Goal: Task Accomplishment & Management: Use online tool/utility

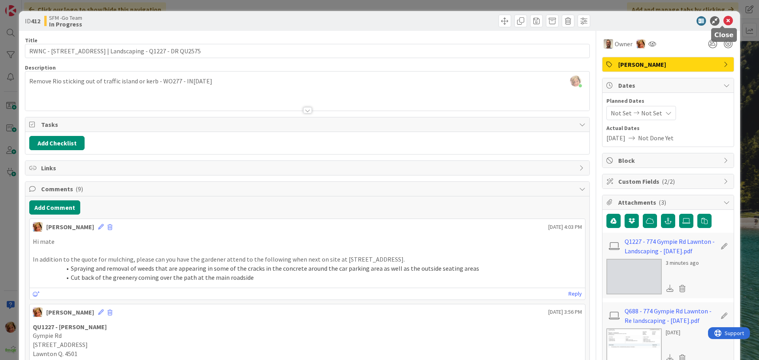
click at [724, 21] on icon at bounding box center [727, 20] width 9 height 9
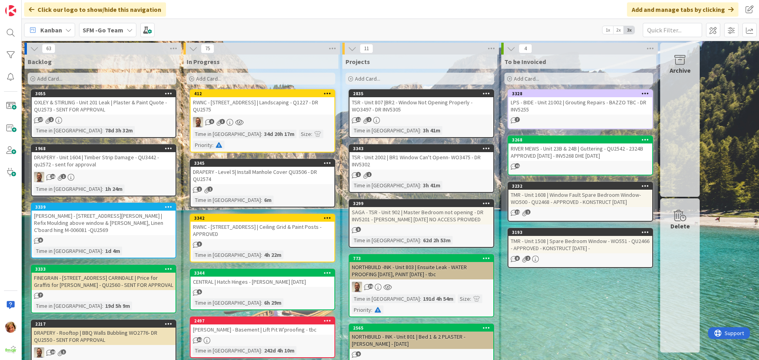
click at [252, 167] on div "DRAPERY - Level 5| Install Manhole Cover QU3506 - DR QU2574" at bounding box center [262, 175] width 144 height 17
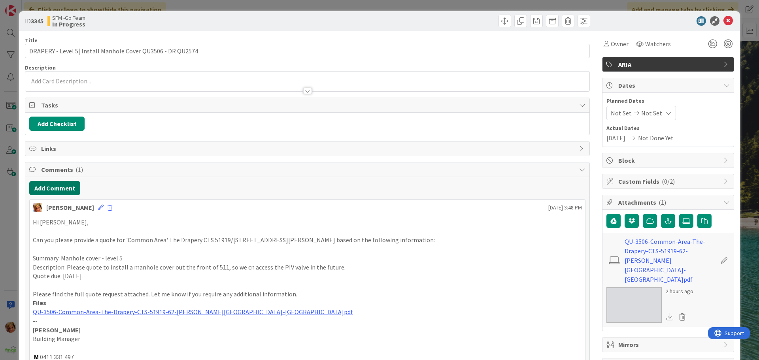
click at [48, 189] on button "Add Comment" at bounding box center [54, 188] width 51 height 14
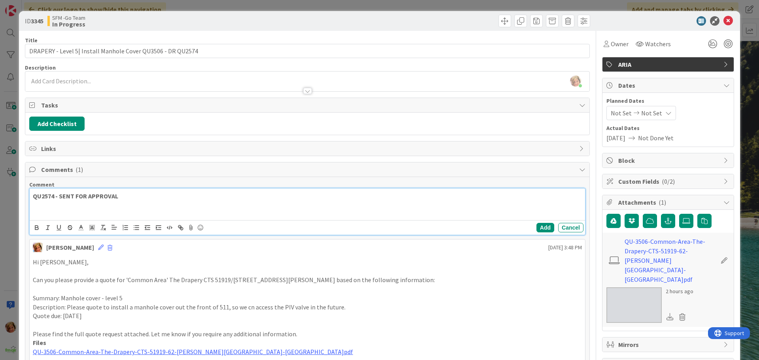
click at [136, 193] on p "QU2574 - SENT FOR APPROVAL" at bounding box center [307, 196] width 549 height 9
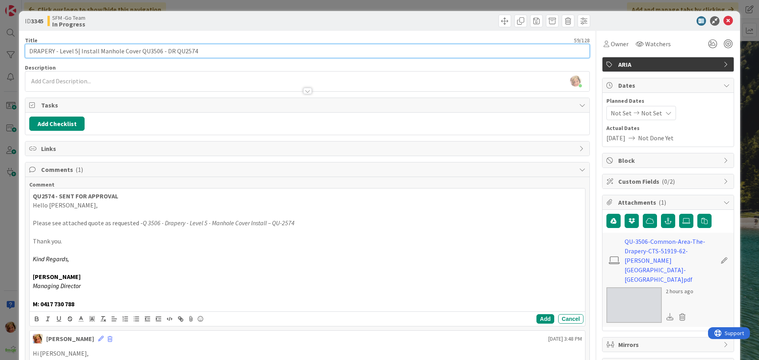
click at [170, 52] on input "DRAPERY - Level 5| Install Manhole Cover QU3506 - DR QU2574" at bounding box center [307, 51] width 565 height 14
click at [201, 47] on input "DRAPERY - Level 5| Install Manhole Cover QU3506 - QU2574" at bounding box center [307, 51] width 565 height 14
type input "DRAPERY - Level 5| Install Manhole Cover QU3506 - QU2574 - SENT FOR APPROVAL"
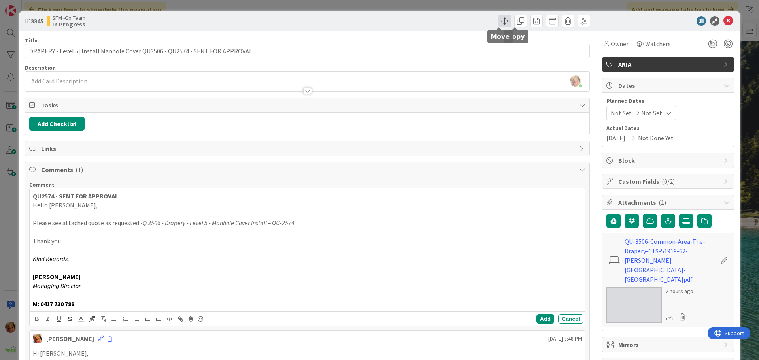
click at [498, 20] on span at bounding box center [504, 21] width 13 height 13
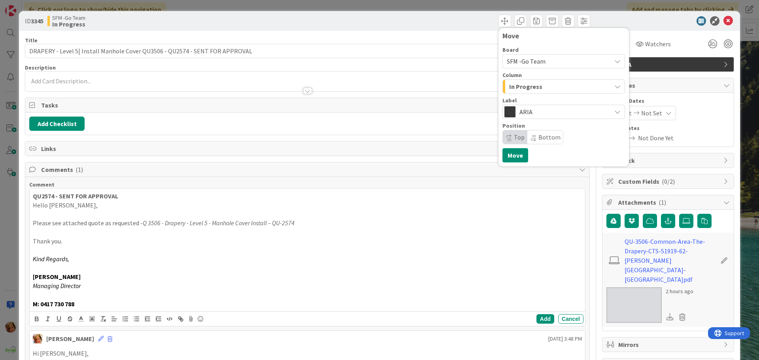
click at [523, 86] on span "In Progress" at bounding box center [525, 86] width 33 height 10
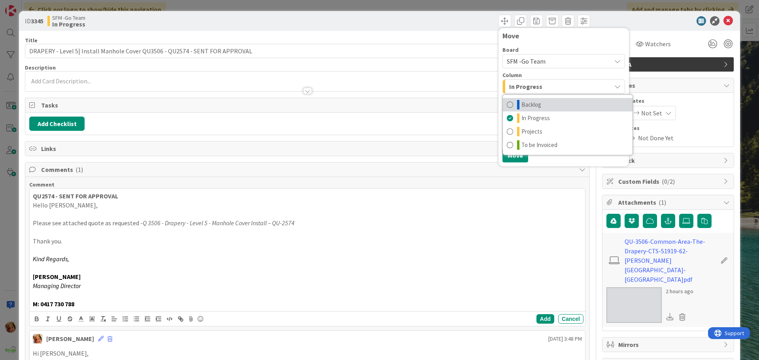
drag, startPoint x: 522, startPoint y: 104, endPoint x: 515, endPoint y: 123, distance: 20.7
click at [522, 104] on span "Backlog" at bounding box center [531, 104] width 20 height 9
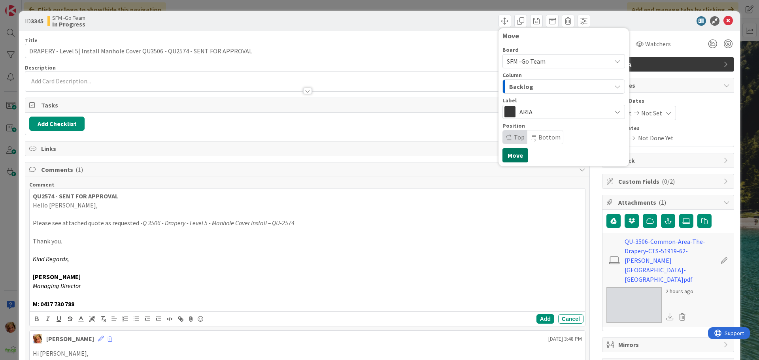
click at [507, 155] on button "Move" at bounding box center [515, 155] width 26 height 14
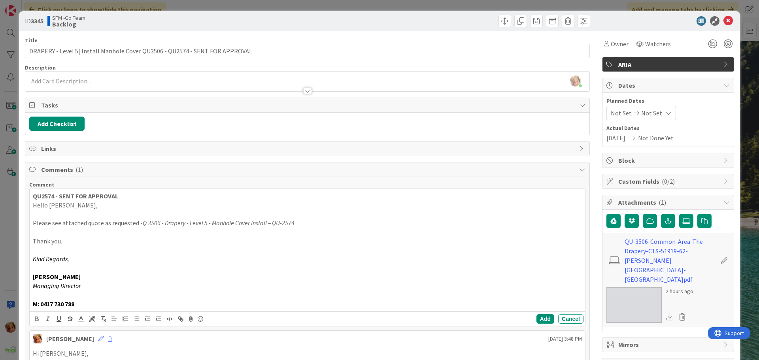
click at [446, 18] on div "Move Move" at bounding box center [449, 21] width 281 height 13
click at [723, 21] on icon at bounding box center [727, 20] width 9 height 9
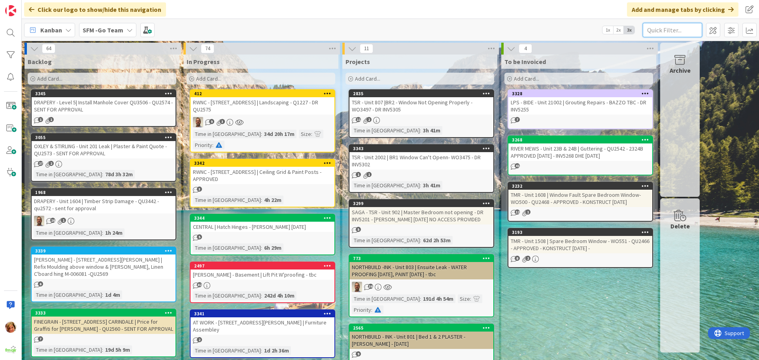
click at [655, 28] on input "text" at bounding box center [672, 30] width 59 height 14
type input "402"
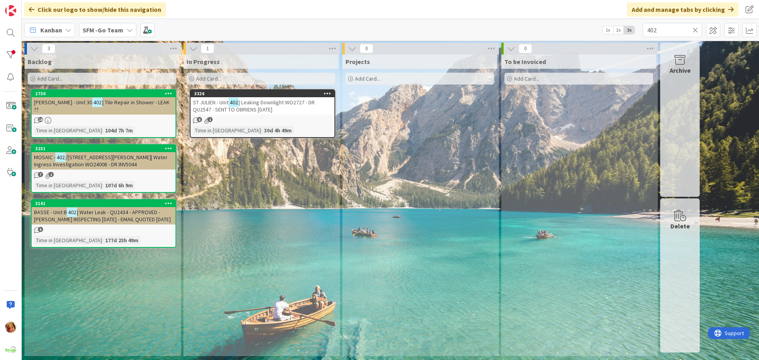
click at [274, 109] on span "| Leaking Downlight WO2727 - DR QU2547 - SENT TO OBRIENS [DATE]" at bounding box center [254, 106] width 122 height 14
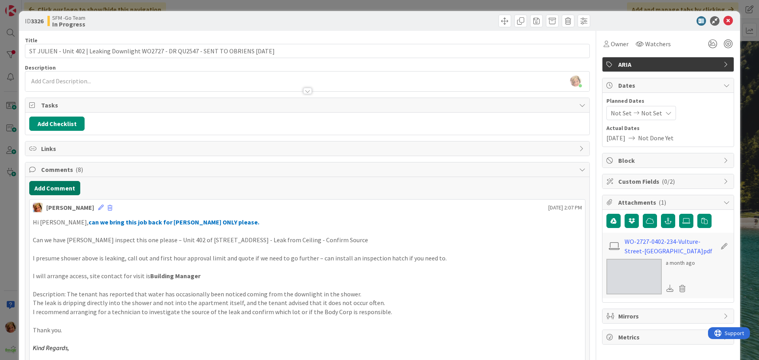
click at [61, 188] on button "Add Comment" at bounding box center [54, 188] width 51 height 14
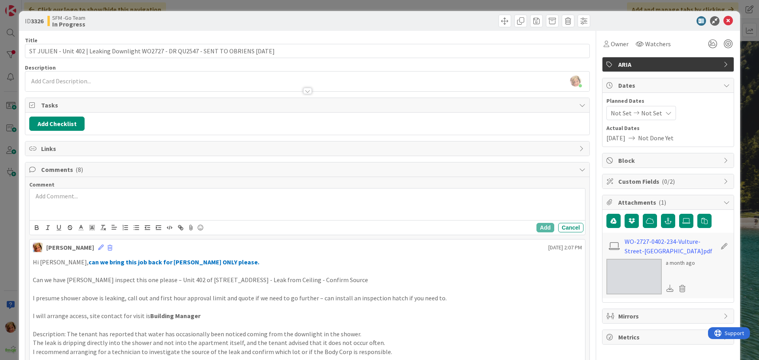
click at [90, 210] on div at bounding box center [307, 204] width 555 height 32
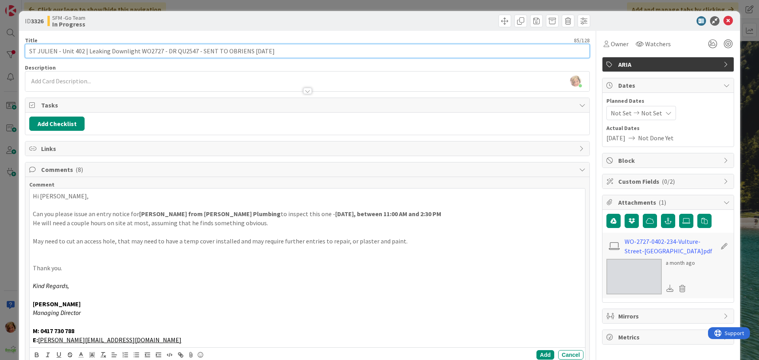
drag, startPoint x: 275, startPoint y: 50, endPoint x: 198, endPoint y: 53, distance: 77.1
click at [198, 53] on input "ST JULIEN - Unit 402 | Leaking Downlight WO2727 - DR QU2547 - SENT TO OBRIENS […" at bounding box center [307, 51] width 565 height 14
type input "ST JULIEN - Unit 402 | Leaking Downlight WO2727 - DR QU2547 - OBRIENS [DATE]"
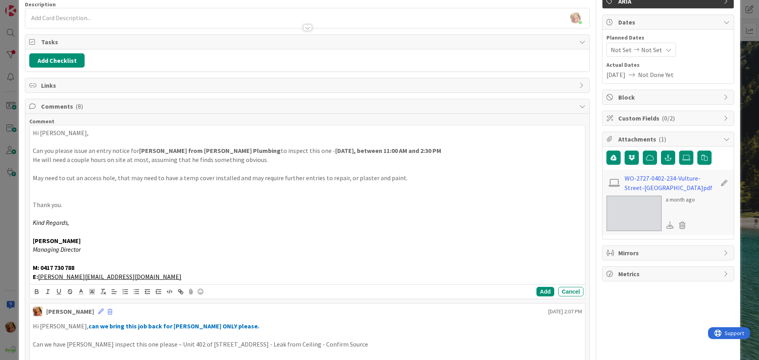
scroll to position [79, 0]
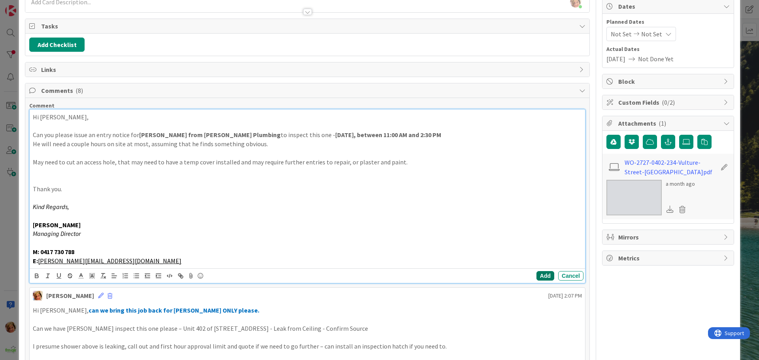
click at [539, 273] on button "Add" at bounding box center [545, 275] width 18 height 9
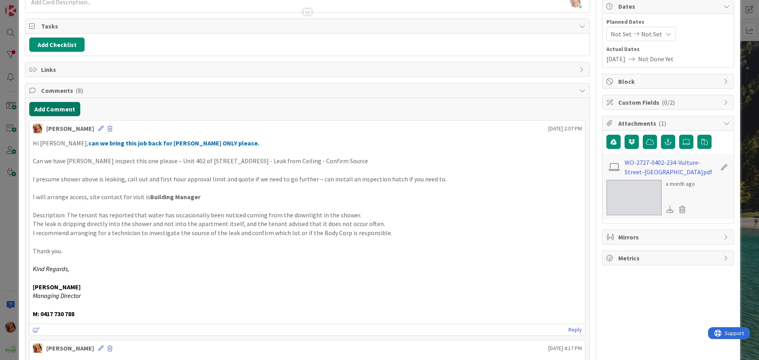
click at [44, 106] on button "Add Comment" at bounding box center [54, 109] width 51 height 14
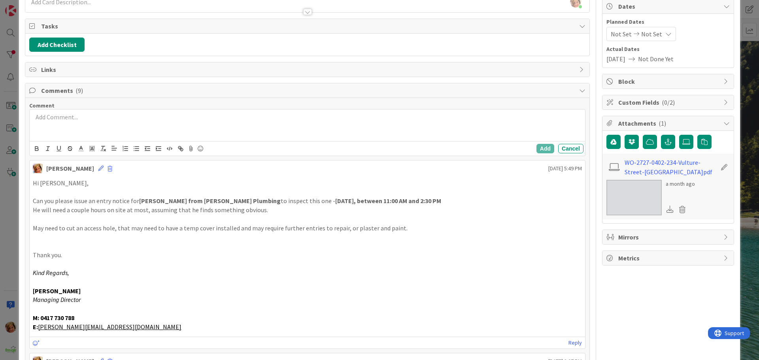
click at [79, 130] on div at bounding box center [307, 125] width 555 height 32
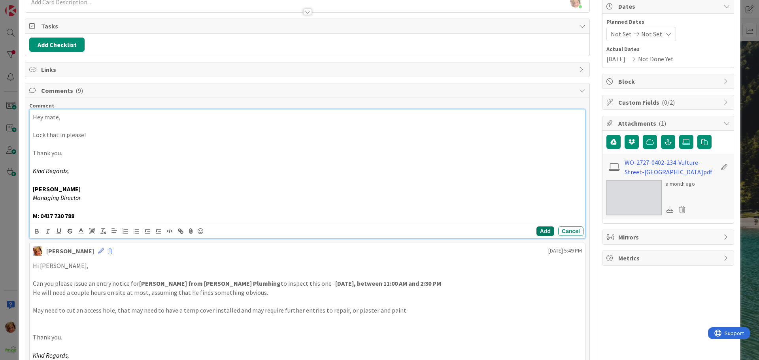
click at [542, 232] on button "Add" at bounding box center [545, 230] width 18 height 9
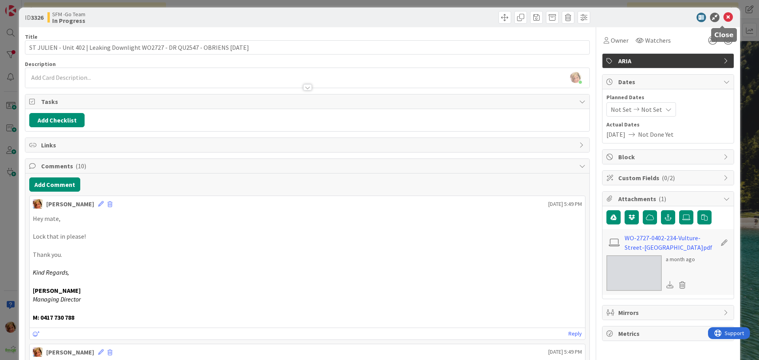
scroll to position [0, 0]
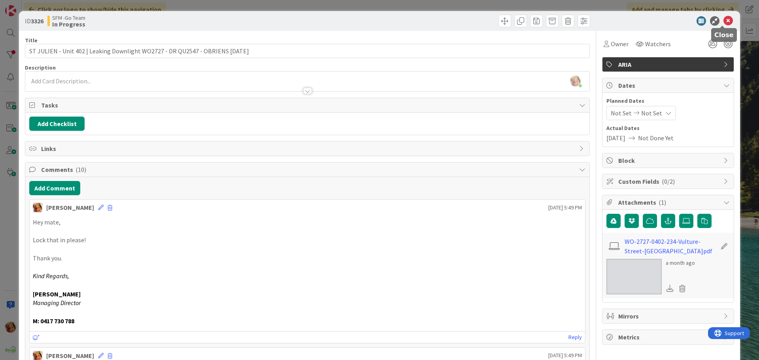
drag, startPoint x: 723, startPoint y: 16, endPoint x: 722, endPoint y: 21, distance: 4.9
click at [723, 18] on icon at bounding box center [727, 20] width 9 height 9
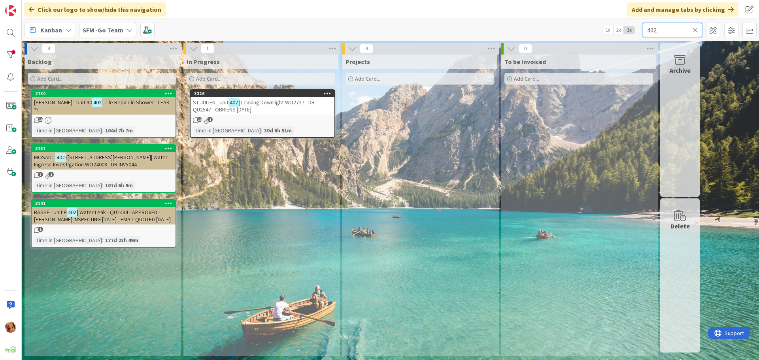
click at [686, 26] on input "402" at bounding box center [672, 30] width 59 height 14
type input "4"
type input "ARUNDEL"
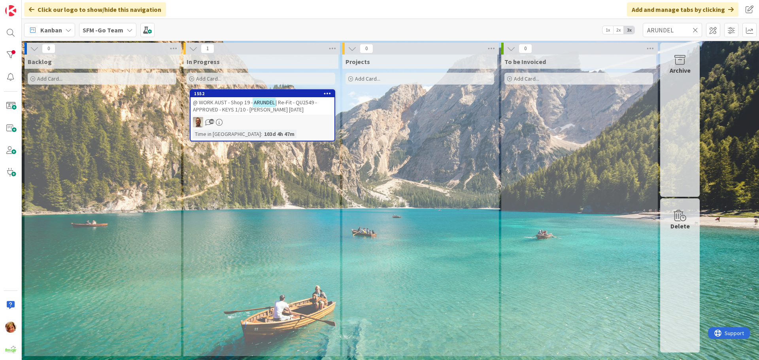
click at [234, 101] on span "@ WORK AUST - Shop 19 -" at bounding box center [223, 102] width 60 height 7
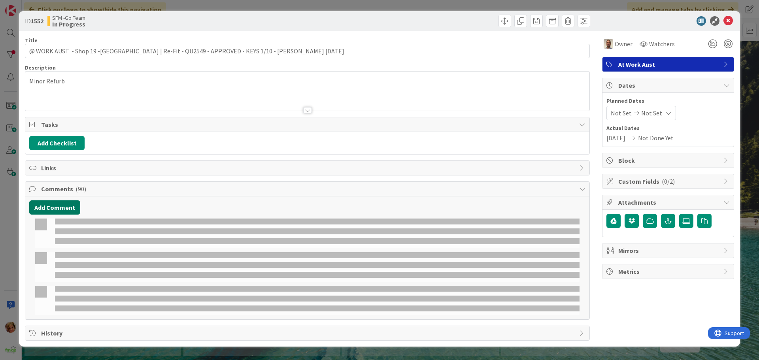
click at [48, 210] on button "Add Comment" at bounding box center [54, 207] width 51 height 14
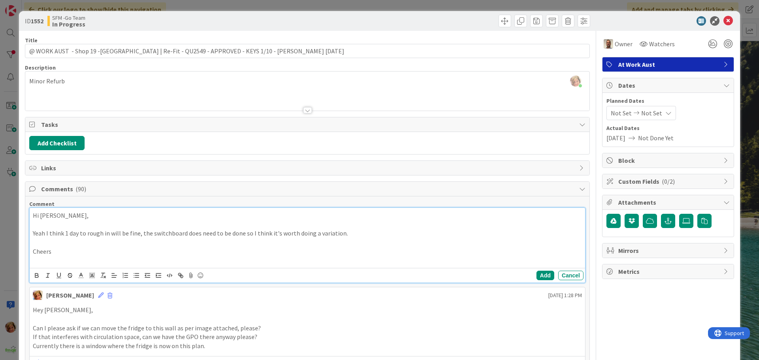
click at [57, 250] on p "Cheers" at bounding box center [307, 251] width 549 height 9
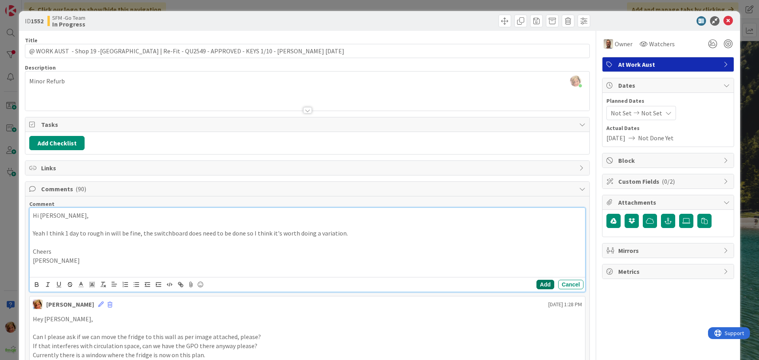
click at [543, 283] on button "Add" at bounding box center [545, 284] width 18 height 9
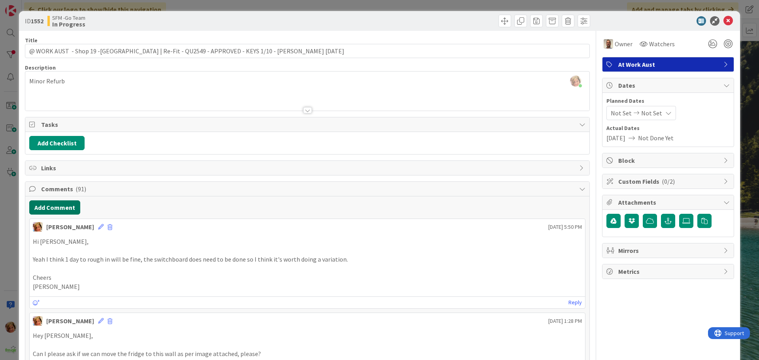
click at [55, 208] on button "Add Comment" at bounding box center [54, 207] width 51 height 14
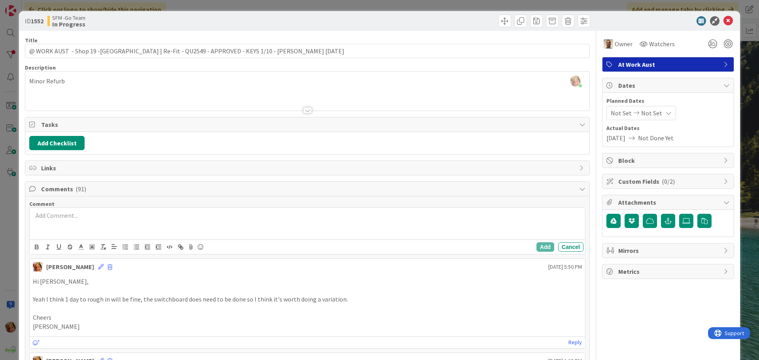
click at [85, 231] on div at bounding box center [307, 224] width 555 height 32
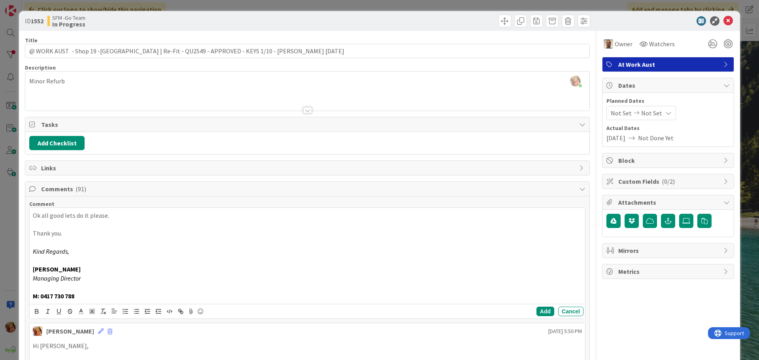
scroll to position [119, 0]
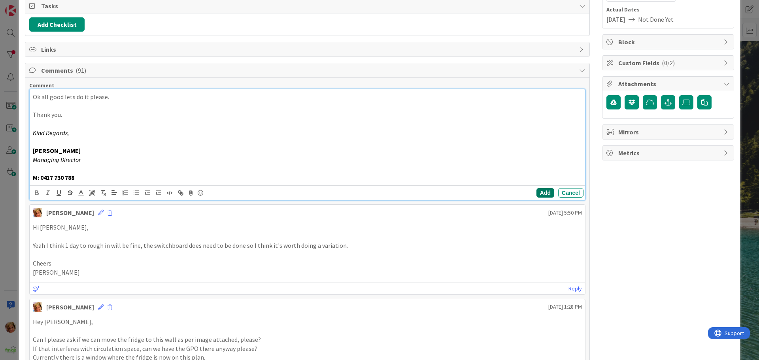
click at [543, 193] on button "Add" at bounding box center [545, 192] width 18 height 9
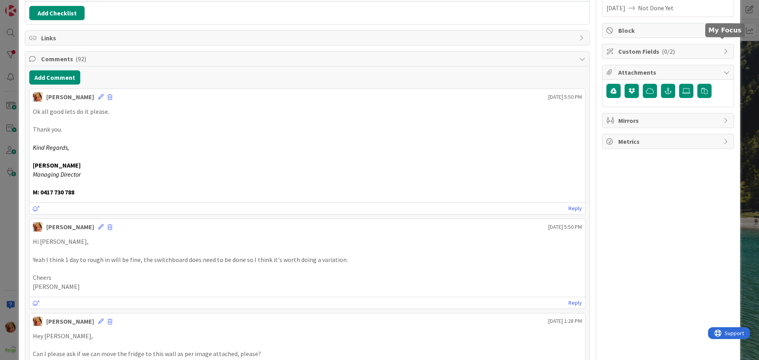
scroll to position [0, 0]
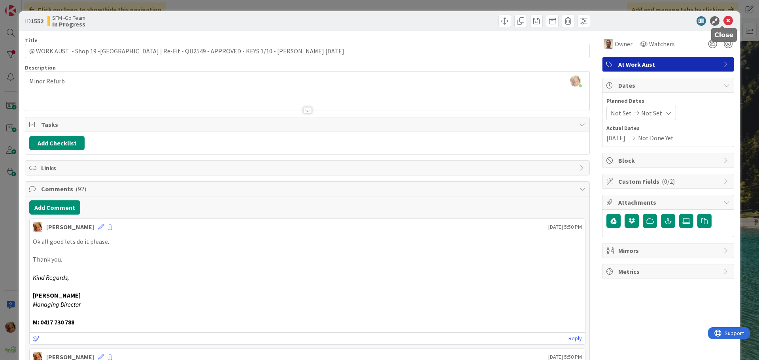
click at [723, 21] on icon at bounding box center [727, 20] width 9 height 9
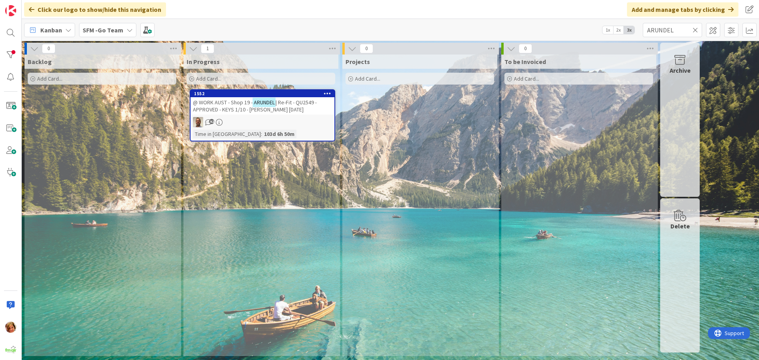
click at [693, 28] on icon at bounding box center [695, 29] width 6 height 7
click at [693, 28] on input "text" at bounding box center [672, 30] width 59 height 14
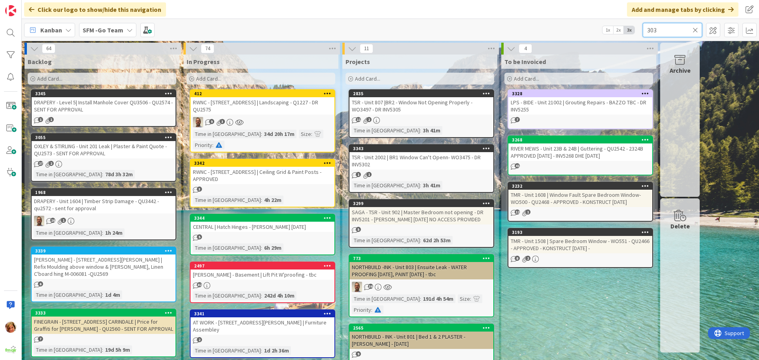
type input "303"
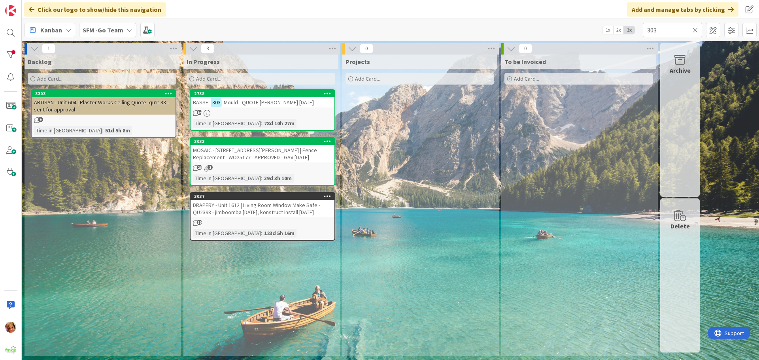
click at [281, 106] on span "| Mould - QUOTE [PERSON_NAME] [DATE]" at bounding box center [267, 102] width 92 height 7
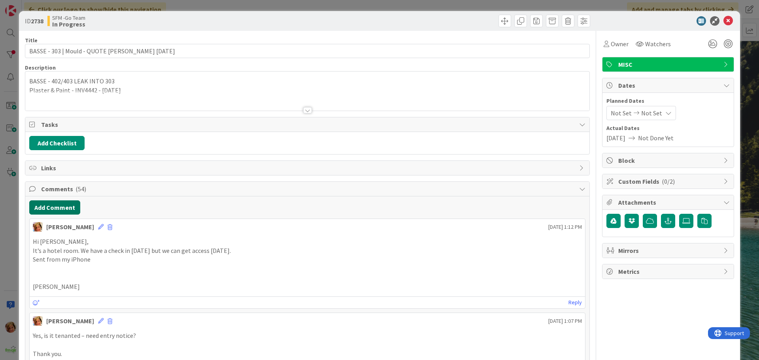
click at [48, 208] on button "Add Comment" at bounding box center [54, 207] width 51 height 14
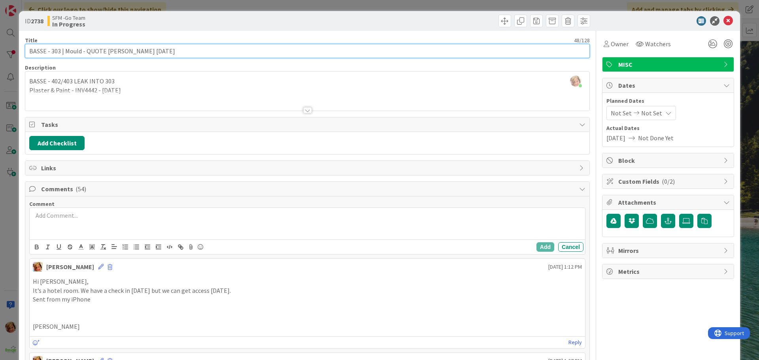
click at [185, 44] on input "BASSE - 303 | Mould - QUOTE [PERSON_NAME] [DATE]" at bounding box center [307, 51] width 565 height 14
type input "BASSE - 303 | Mould - QUOTE [PERSON_NAME] [DATE] - [PERSON_NAME] TO QUOTE"
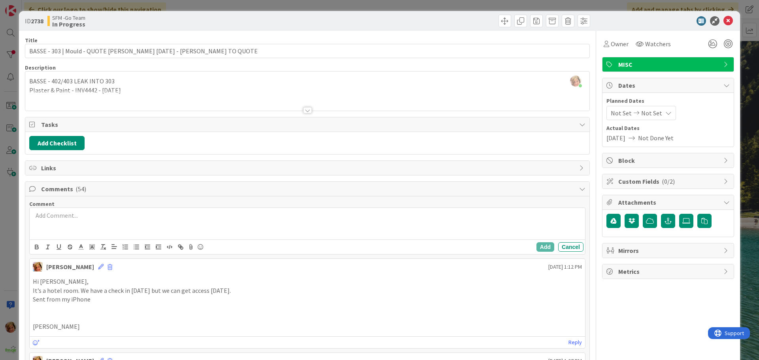
click at [723, 21] on icon at bounding box center [727, 20] width 9 height 9
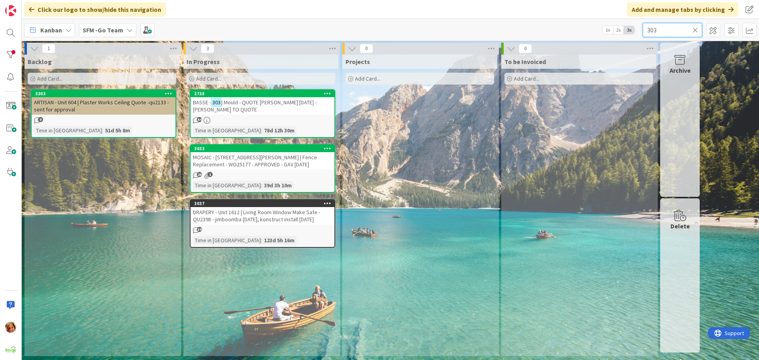
click at [676, 30] on input "303" at bounding box center [672, 30] width 59 height 14
type input "3"
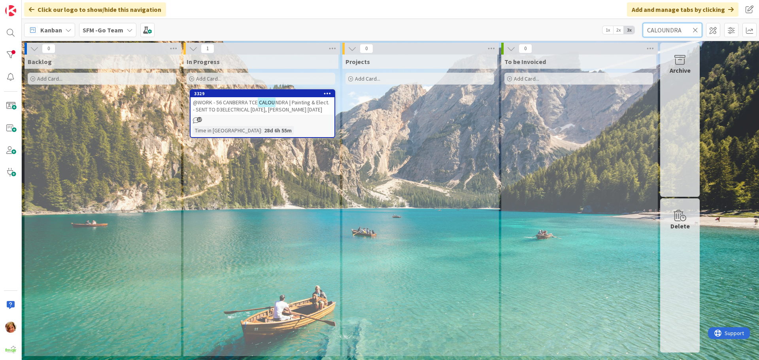
type input "CALOUNDRA"
click at [237, 102] on span "@WORK - 56 CANBERRA TCE" at bounding box center [225, 102] width 65 height 7
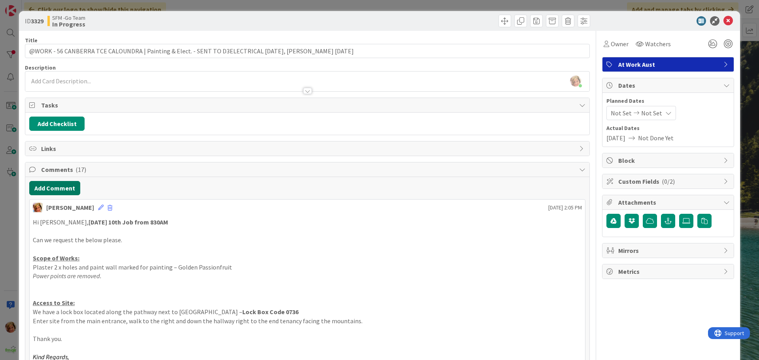
click at [58, 187] on button "Add Comment" at bounding box center [54, 188] width 51 height 14
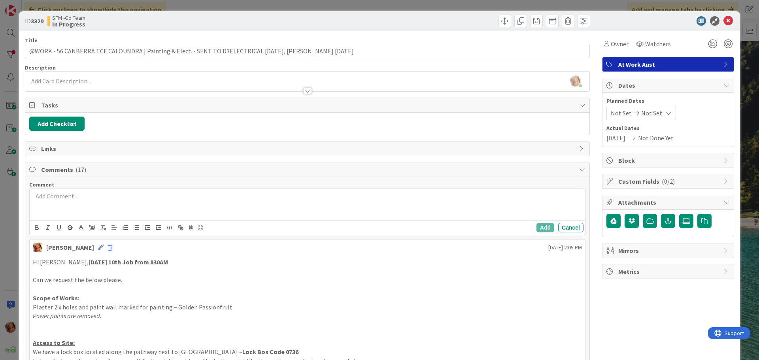
click at [99, 217] on div at bounding box center [307, 204] width 555 height 32
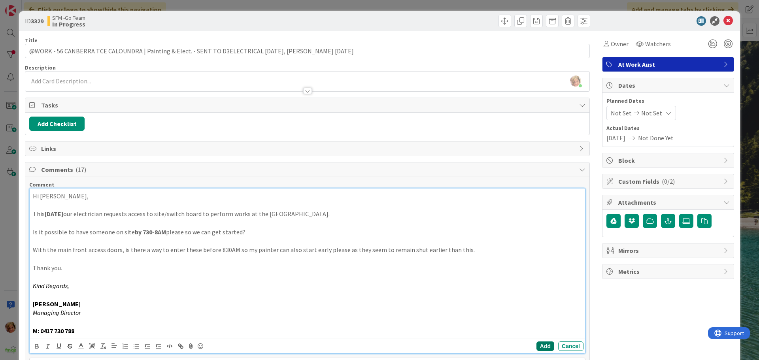
click at [541, 346] on button "Add" at bounding box center [545, 345] width 18 height 9
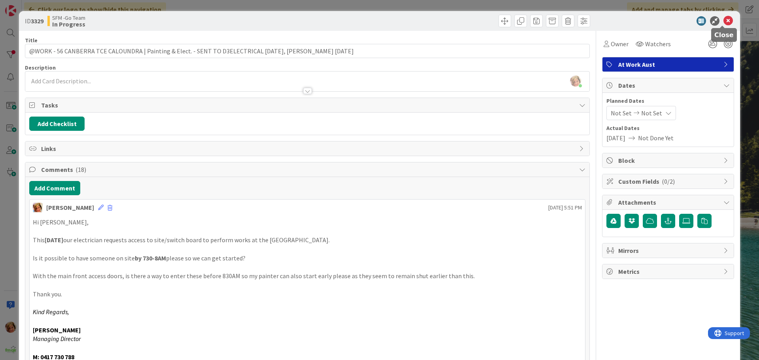
click at [723, 20] on icon at bounding box center [727, 20] width 9 height 9
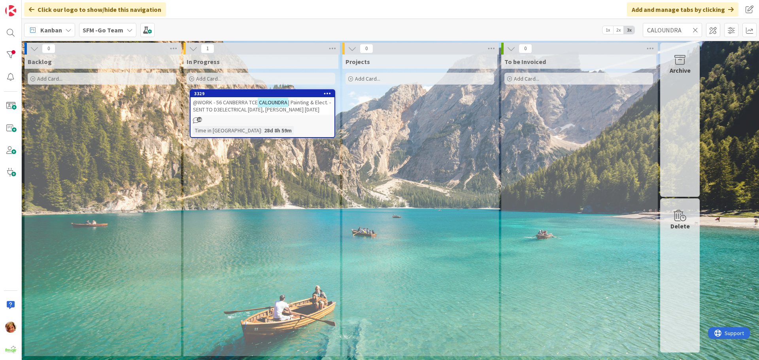
click at [695, 28] on icon at bounding box center [695, 29] width 6 height 7
click at [695, 28] on input "text" at bounding box center [672, 30] width 59 height 14
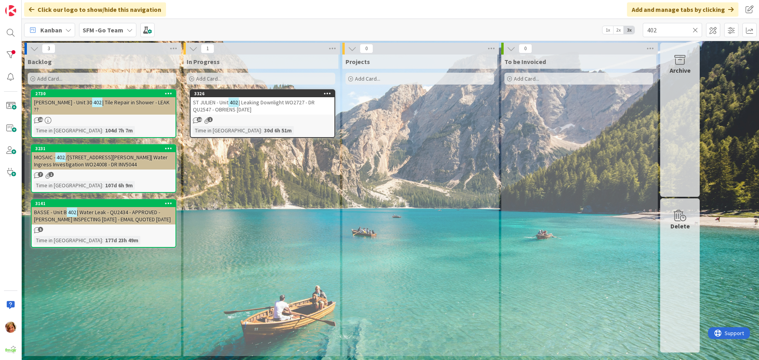
click at [263, 105] on span "| Leaking Downlight WO2727 - DR QU2547 - OBRIENS [DATE]" at bounding box center [254, 106] width 122 height 14
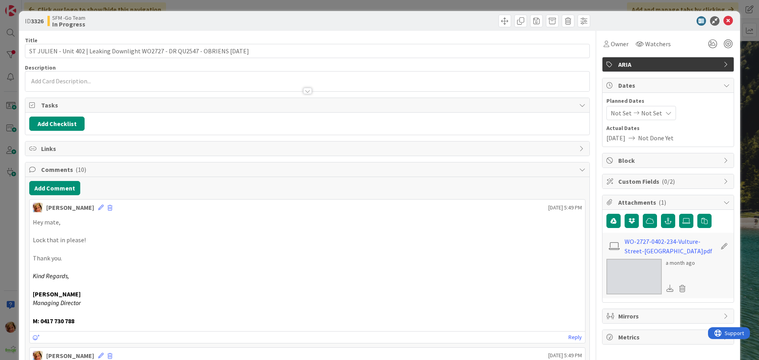
click at [87, 232] on p at bounding box center [307, 231] width 549 height 9
click at [57, 189] on button "Add Comment" at bounding box center [54, 188] width 51 height 14
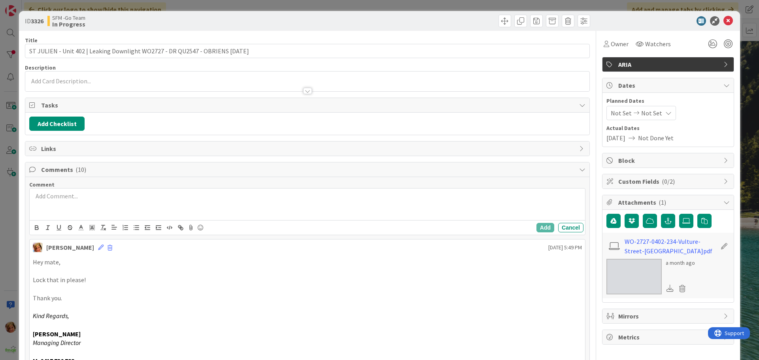
click at [102, 203] on div at bounding box center [307, 204] width 555 height 32
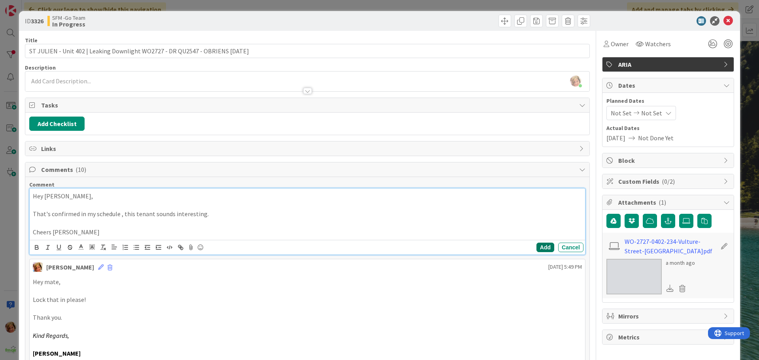
click at [538, 246] on button "Add" at bounding box center [545, 247] width 18 height 9
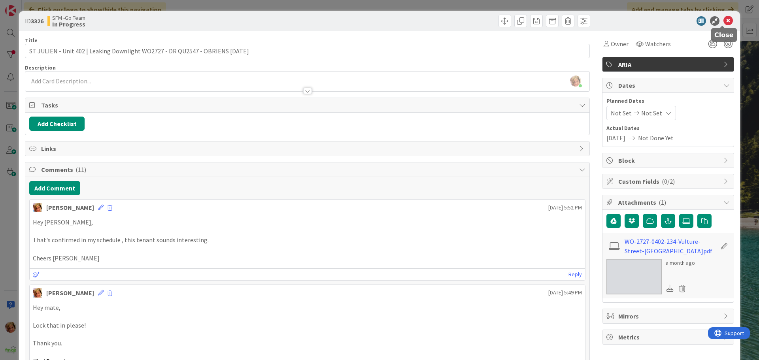
click at [723, 22] on icon at bounding box center [727, 20] width 9 height 9
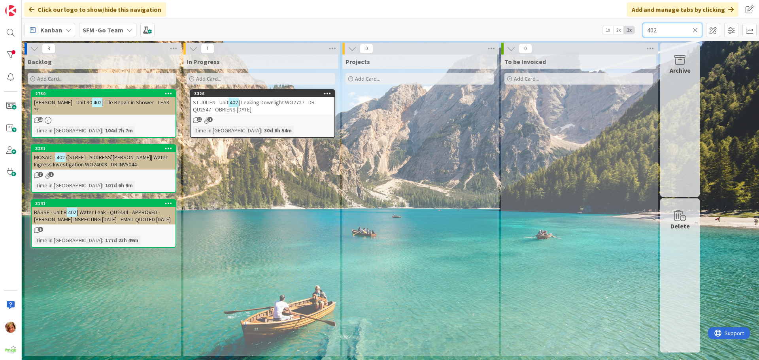
click at [669, 29] on input "402" at bounding box center [672, 30] width 59 height 14
type input "439"
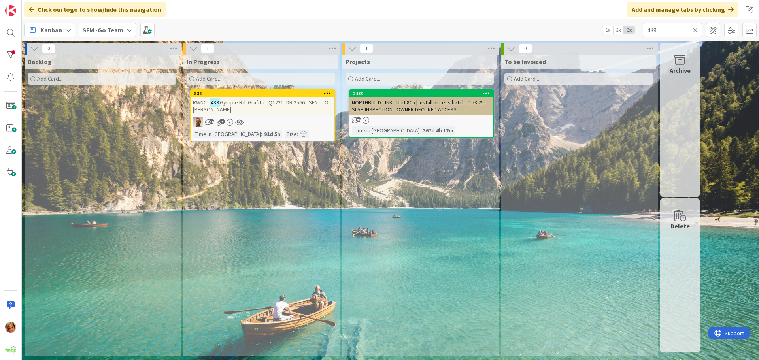
click at [245, 106] on div "RWNC - [STREET_ADDRESS] |Grafitti - Q1221- DR 2566 - SENT TO [PERSON_NAME]" at bounding box center [262, 105] width 144 height 17
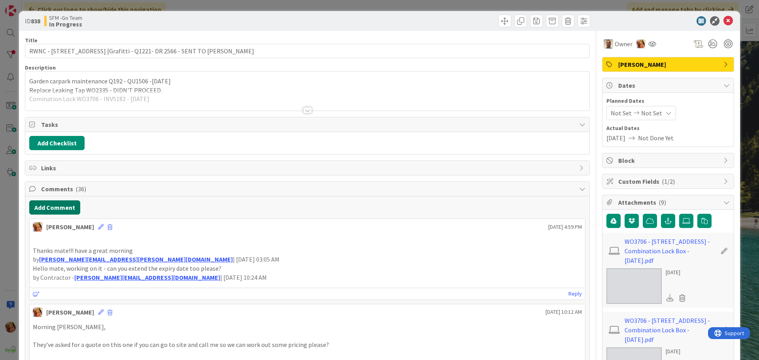
click at [59, 207] on button "Add Comment" at bounding box center [54, 207] width 51 height 14
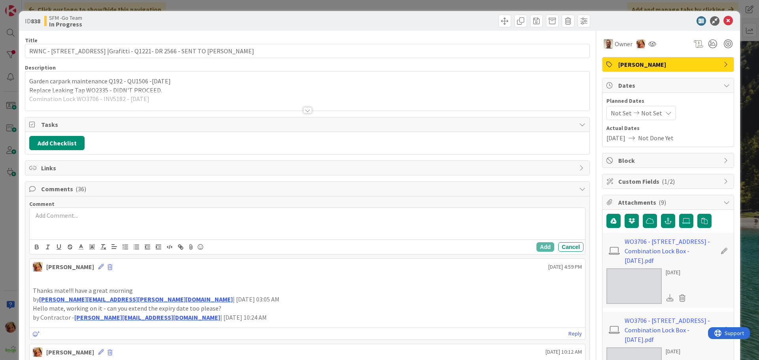
click at [88, 211] on p at bounding box center [307, 215] width 549 height 9
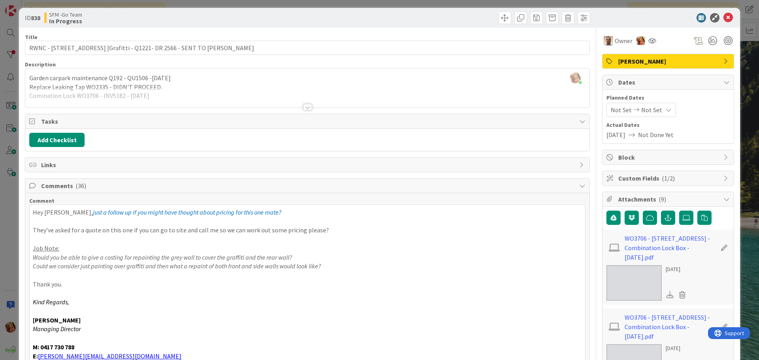
scroll to position [82, 0]
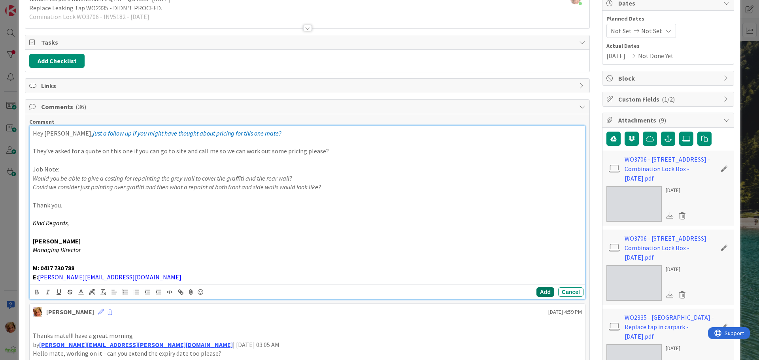
click at [536, 293] on button "Add" at bounding box center [545, 291] width 18 height 9
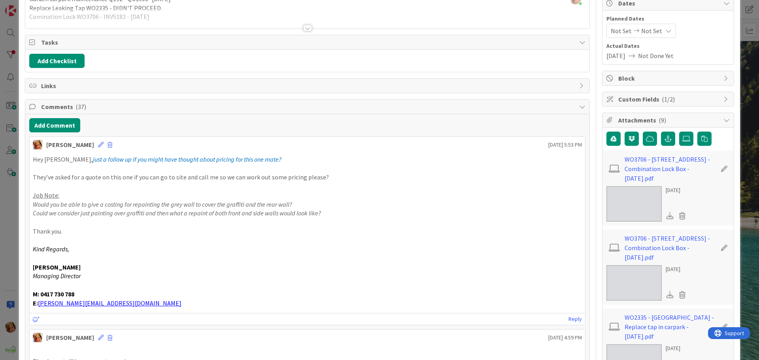
scroll to position [0, 0]
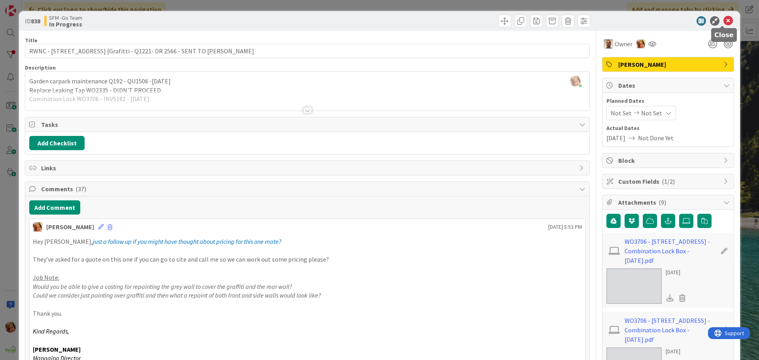
drag, startPoint x: 722, startPoint y: 19, endPoint x: 164, endPoint y: 20, distance: 557.9
click at [723, 19] on icon at bounding box center [727, 20] width 9 height 9
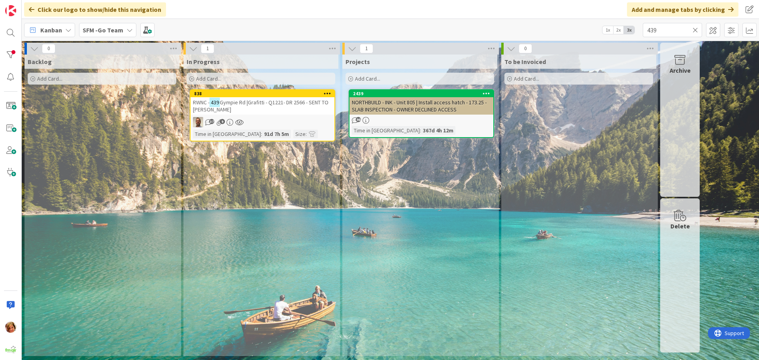
click at [695, 30] on icon at bounding box center [695, 29] width 6 height 7
